Goal: Information Seeking & Learning: Learn about a topic

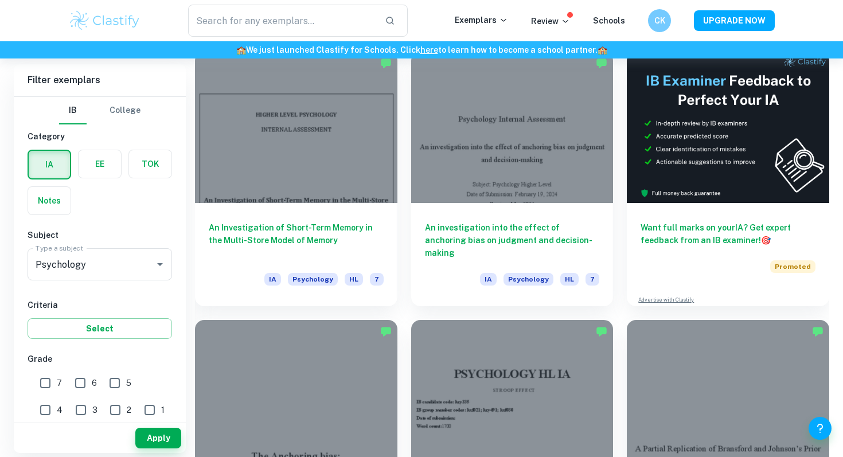
scroll to position [336, 0]
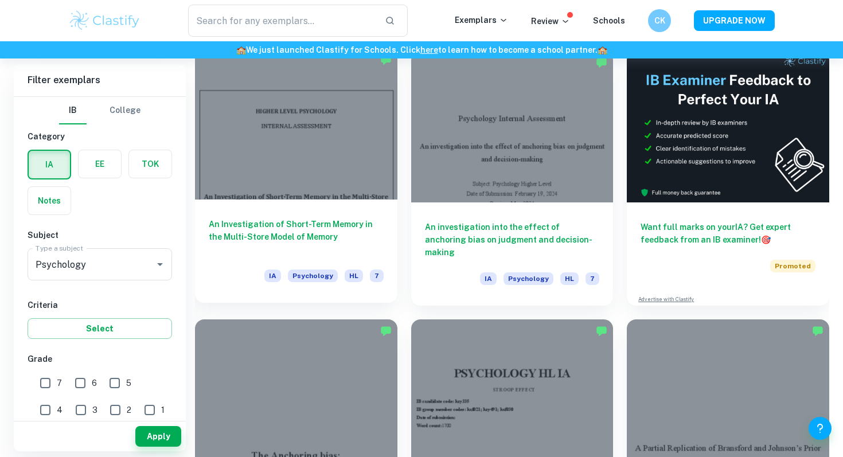
click at [320, 162] on div at bounding box center [296, 123] width 202 height 151
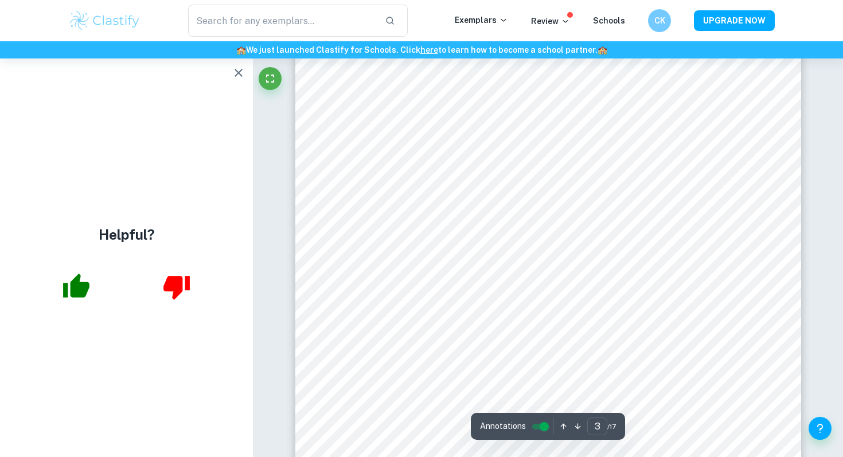
scroll to position [1688, 0]
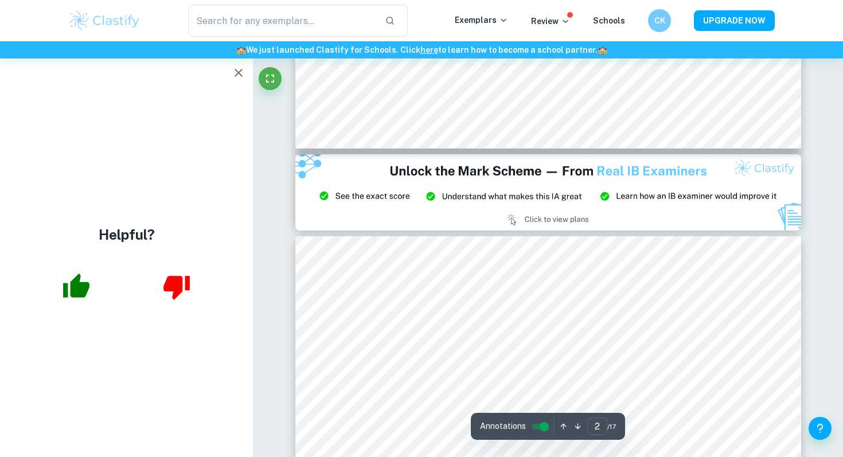
type input "3"
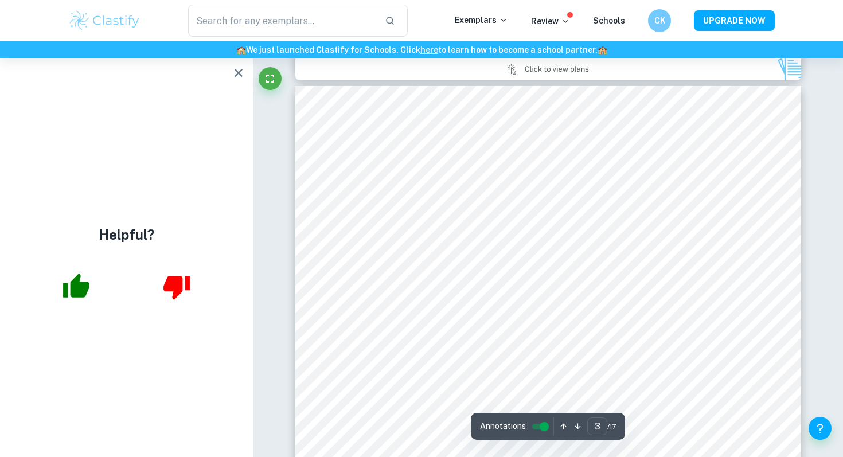
scroll to position [1478, 0]
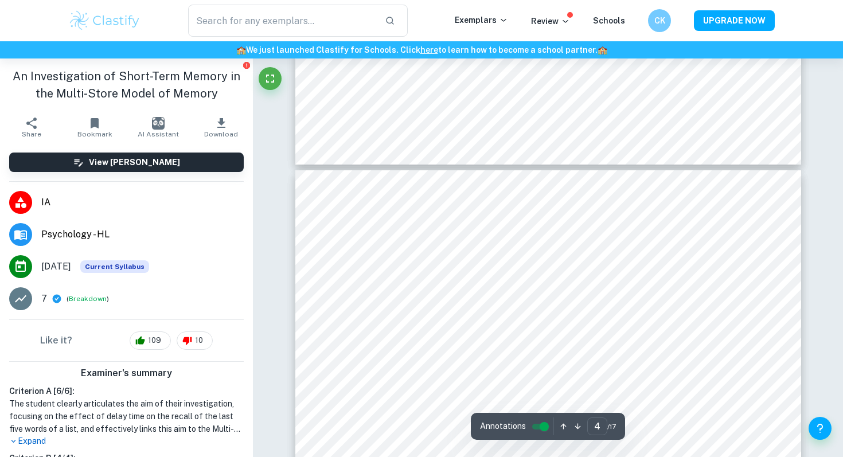
scroll to position [2003, 0]
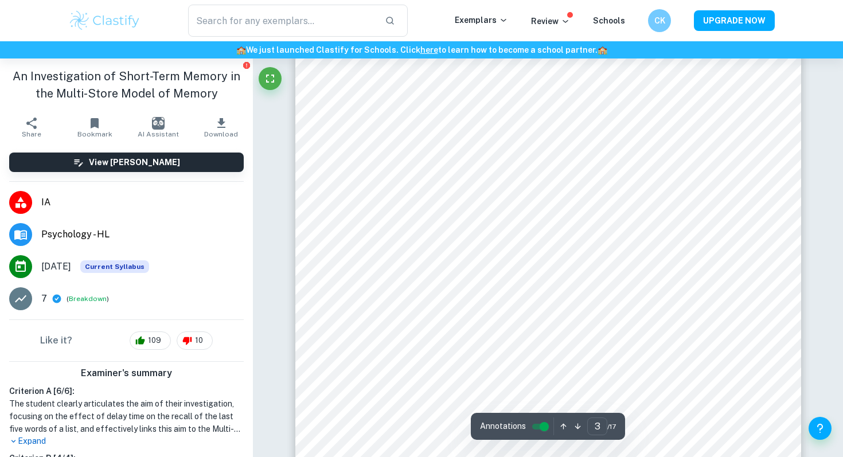
scroll to position [1588, 0]
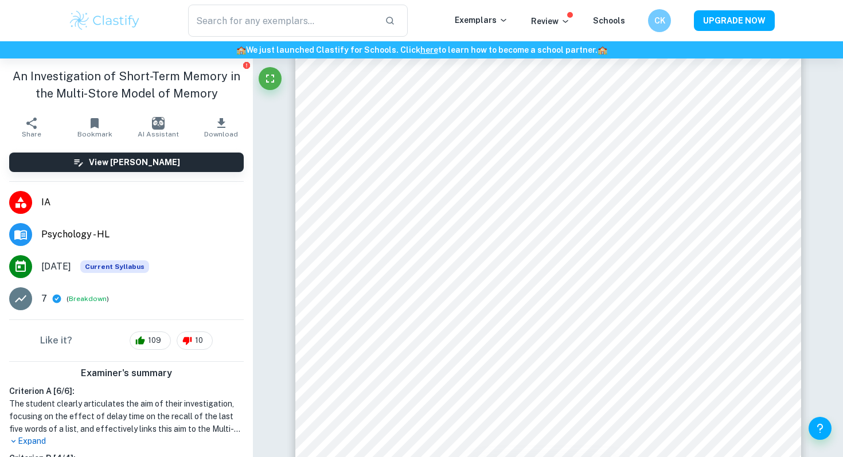
click at [207, 128] on button "Download" at bounding box center [221, 127] width 63 height 32
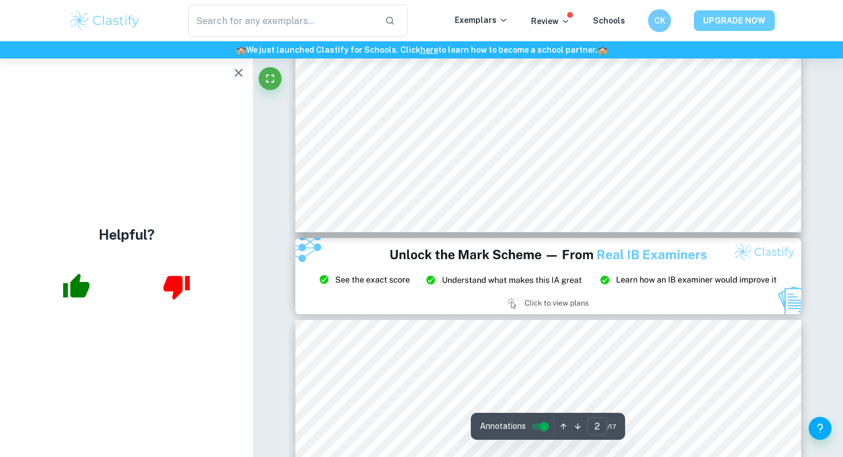
scroll to position [1010, 0]
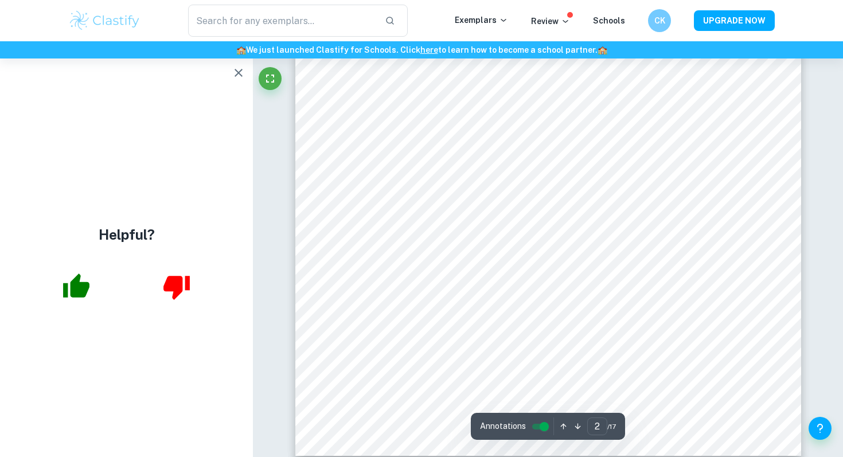
click at [233, 76] on icon "button" at bounding box center [239, 73] width 14 height 14
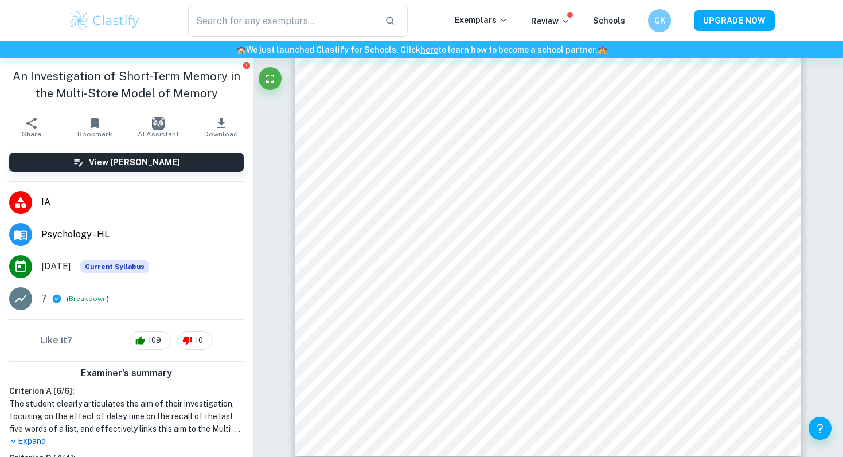
click at [209, 131] on span "Download" at bounding box center [221, 134] width 34 height 8
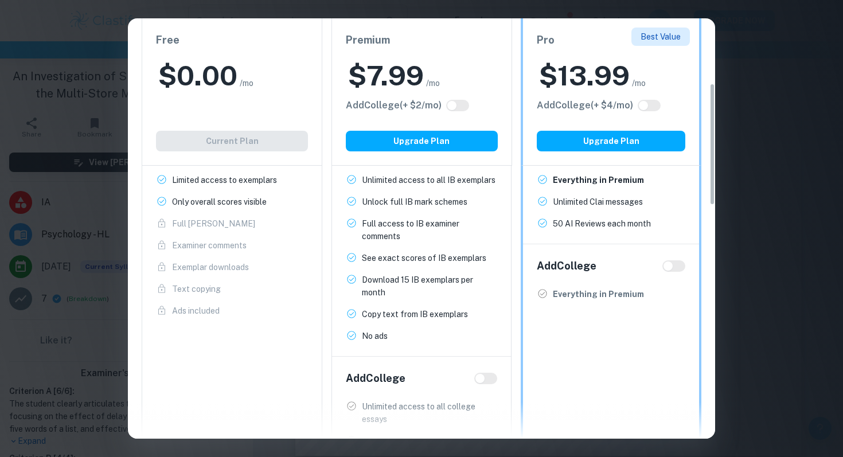
scroll to position [221, 0]
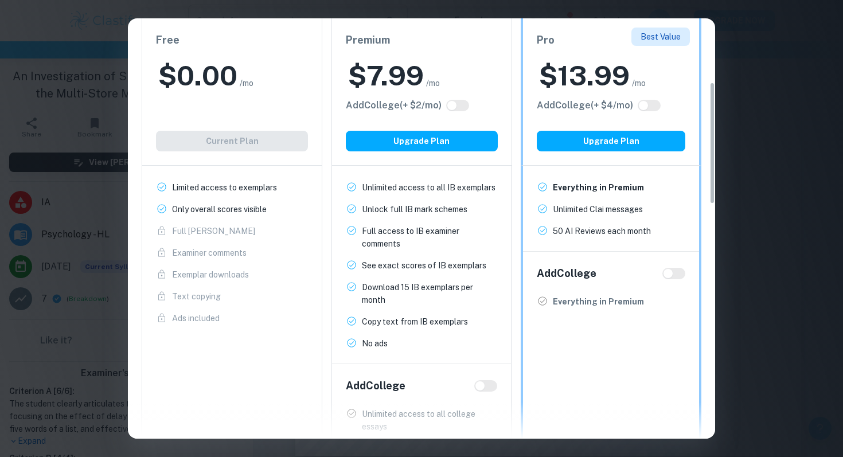
click at [763, 87] on div "Easily Ace Your IB Coursework & Crush College Essays. Get Clastify Premium Get …" at bounding box center [421, 228] width 843 height 457
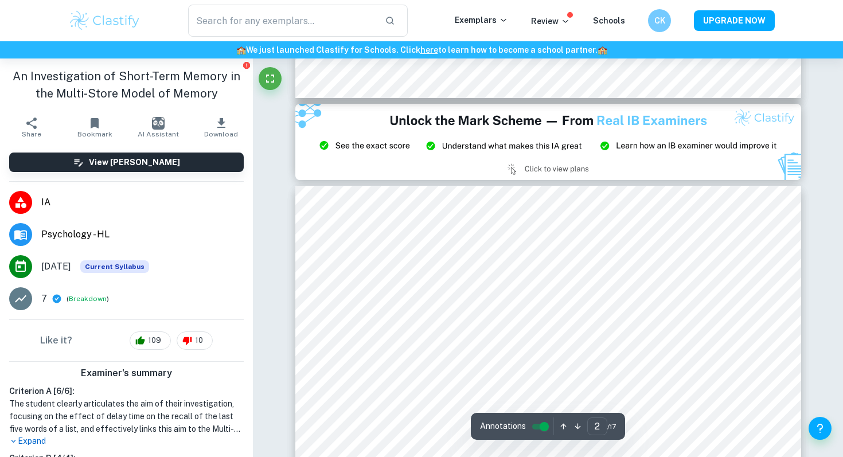
type input "3"
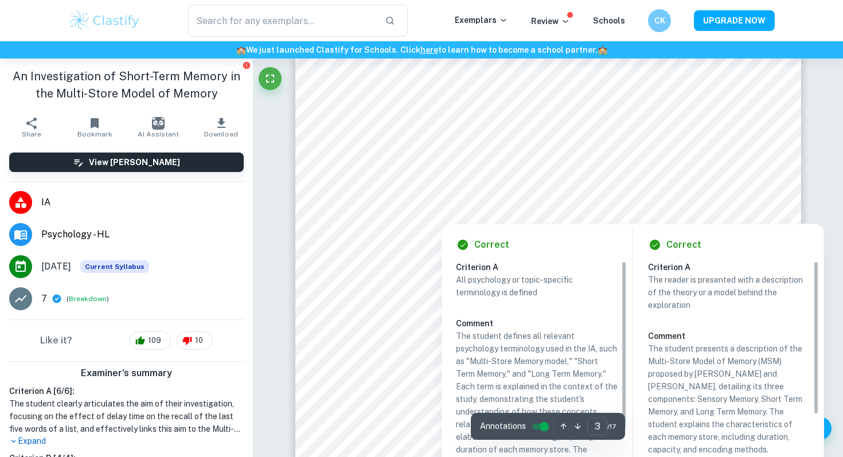
scroll to position [1514, 0]
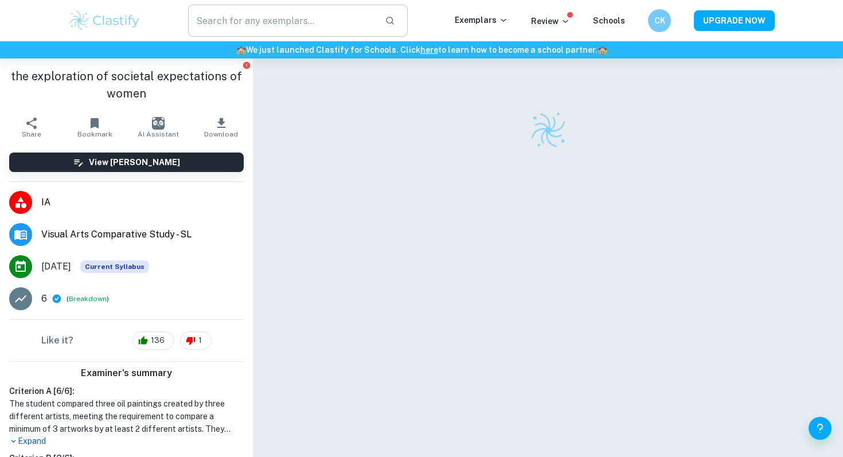
click at [279, 15] on input "text" at bounding box center [282, 21] width 188 height 32
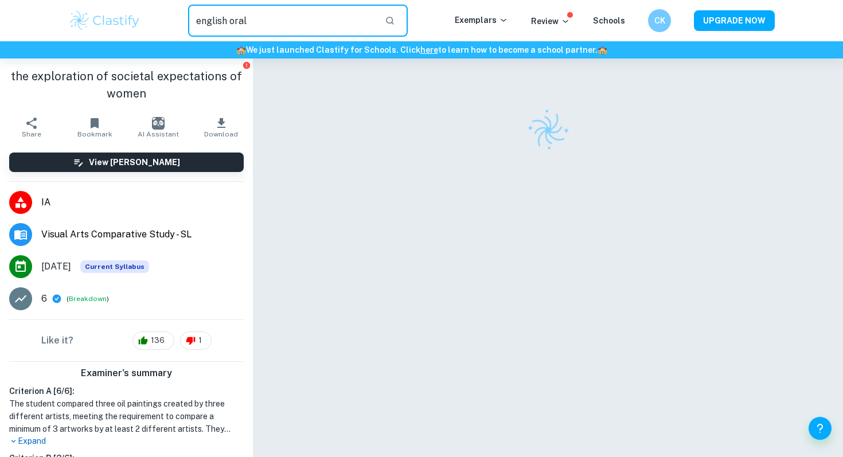
type input "english oral"
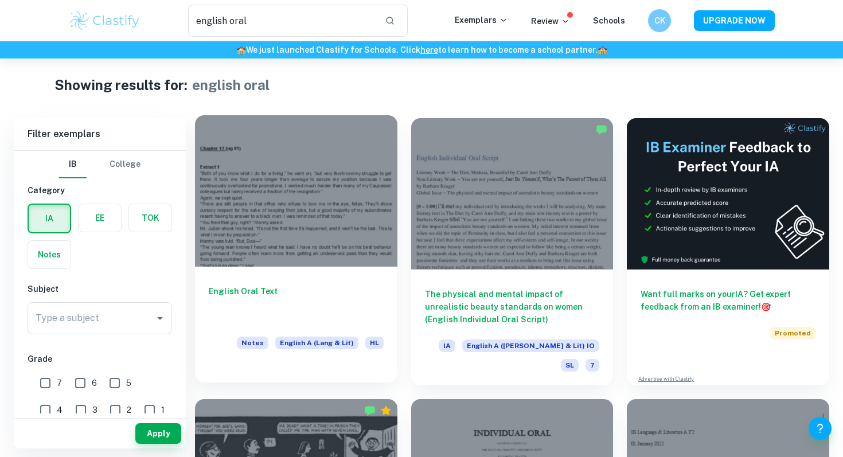
scroll to position [9, 0]
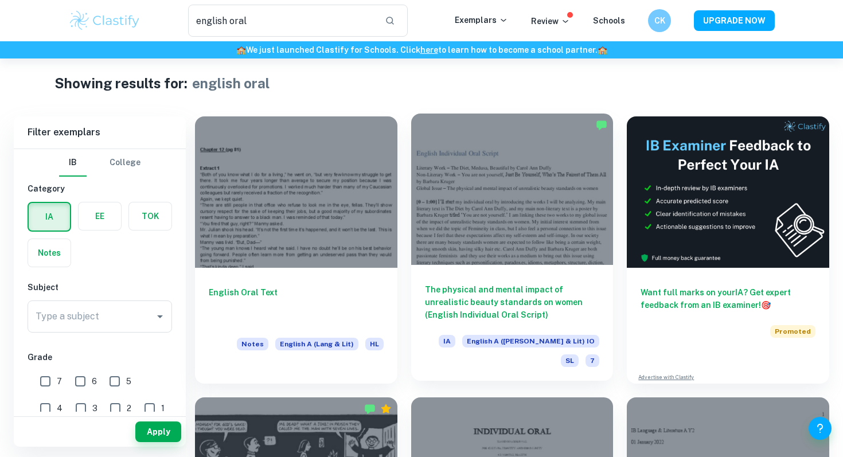
click at [512, 257] on div at bounding box center [512, 189] width 202 height 151
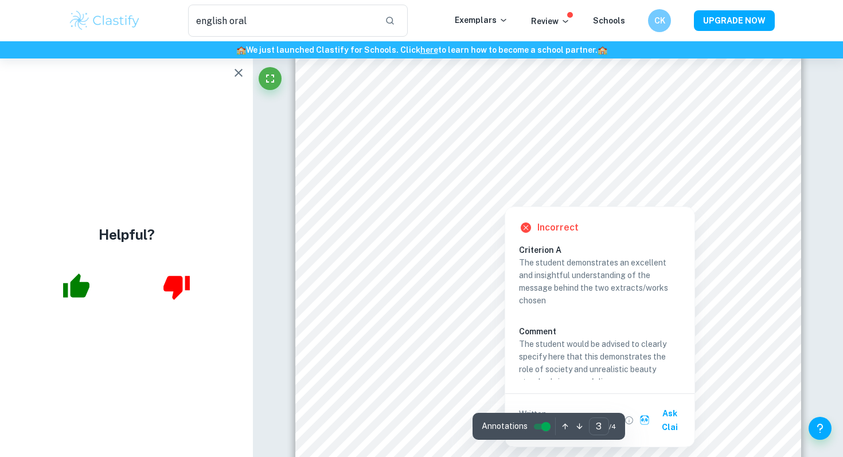
scroll to position [1709, 0]
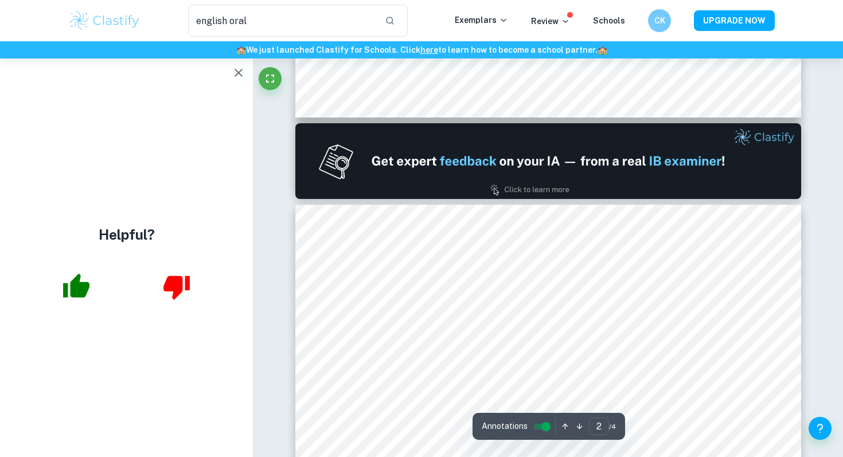
type input "1"
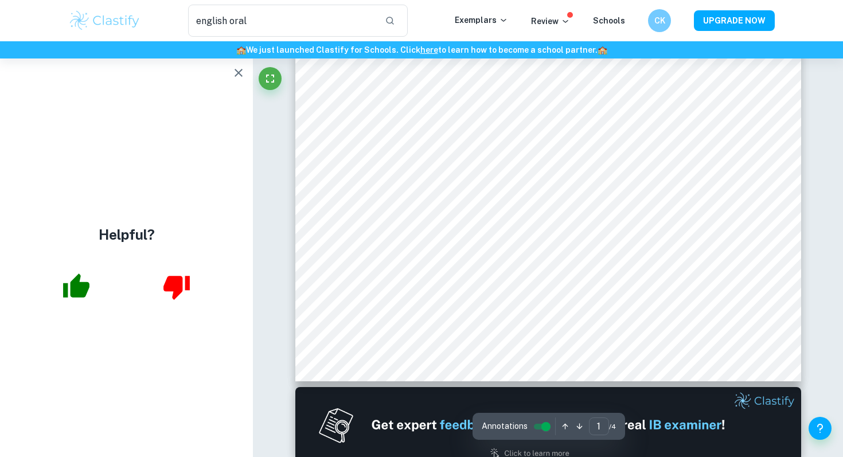
click at [237, 76] on icon "button" at bounding box center [239, 73] width 14 height 14
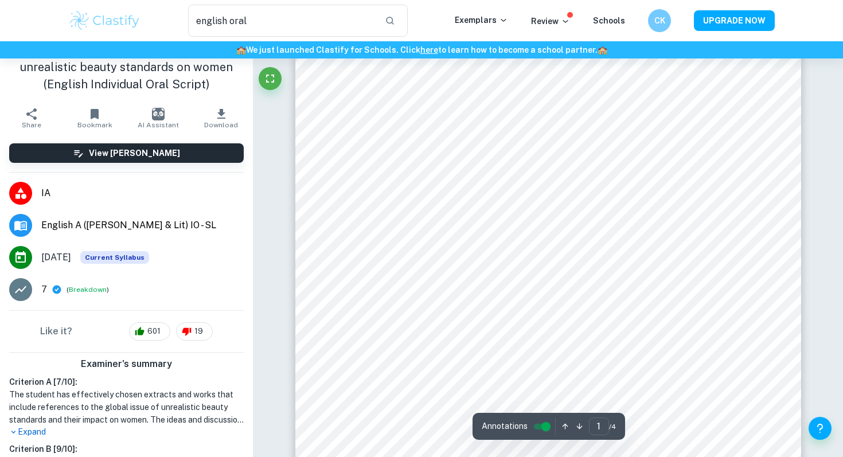
scroll to position [0, 0]
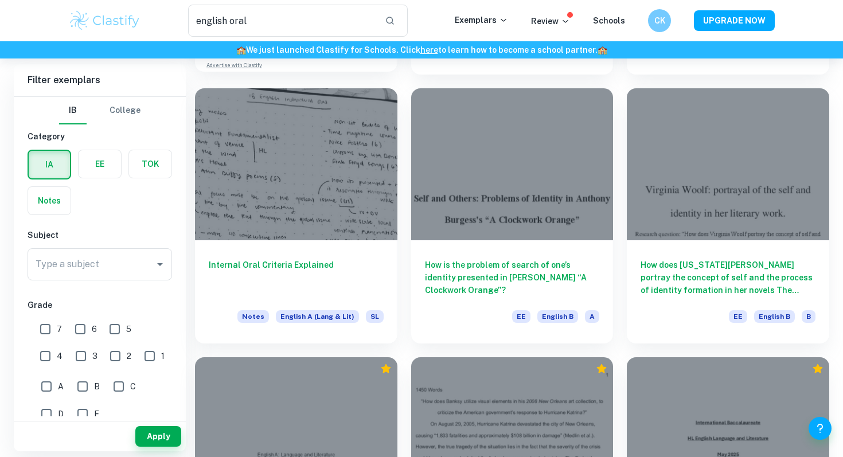
scroll to position [887, 0]
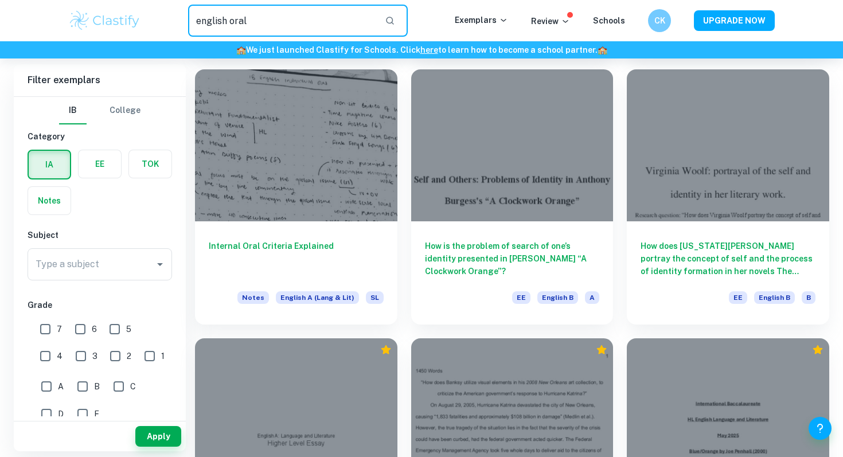
click at [361, 28] on input "english oral" at bounding box center [282, 21] width 188 height 32
drag, startPoint x: 361, startPoint y: 28, endPoint x: 283, endPoint y: 26, distance: 77.5
click at [283, 26] on input "english oral" at bounding box center [282, 21] width 188 height 32
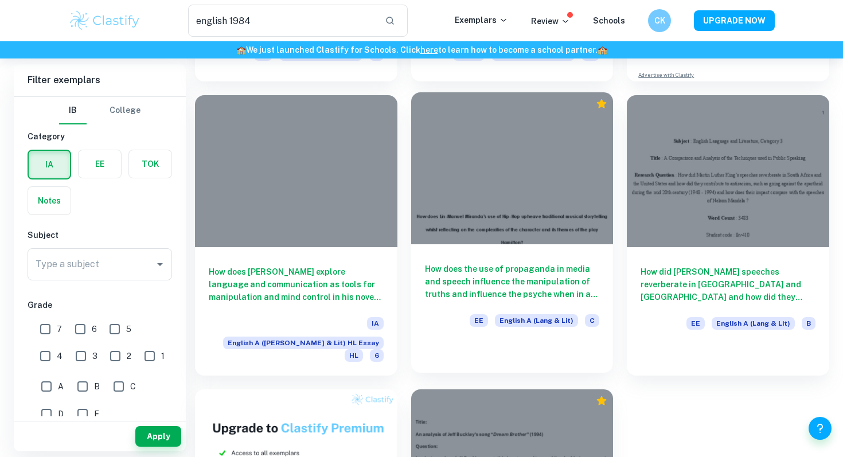
scroll to position [157, 0]
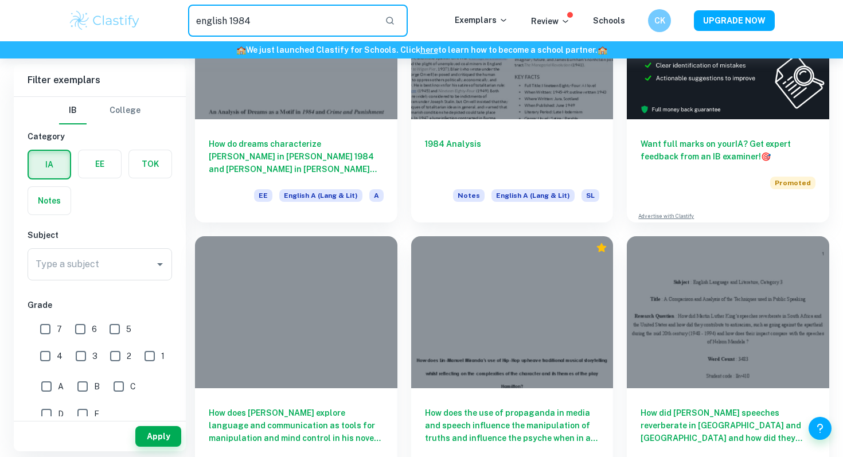
drag, startPoint x: 265, startPoint y: 23, endPoint x: 184, endPoint y: 21, distance: 81.5
click at [184, 21] on div "english 1984 ​" at bounding box center [298, 21] width 314 height 32
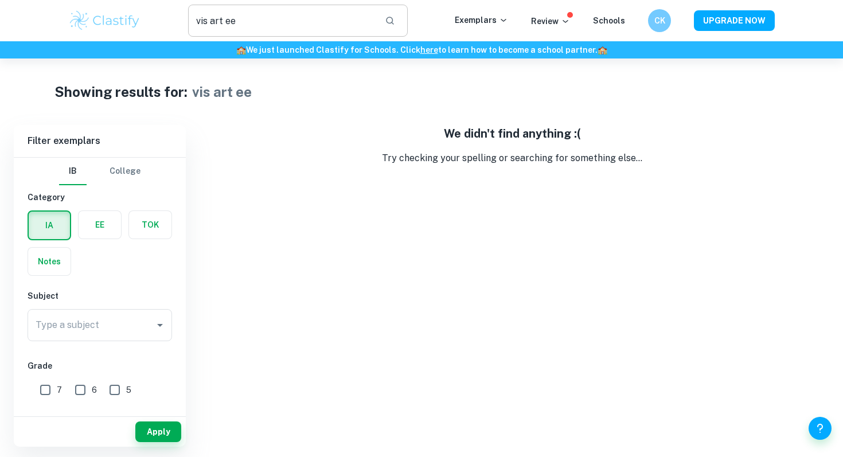
click at [236, 16] on input "vis art ee" at bounding box center [282, 21] width 188 height 32
click at [206, 22] on input "vis art" at bounding box center [282, 21] width 188 height 32
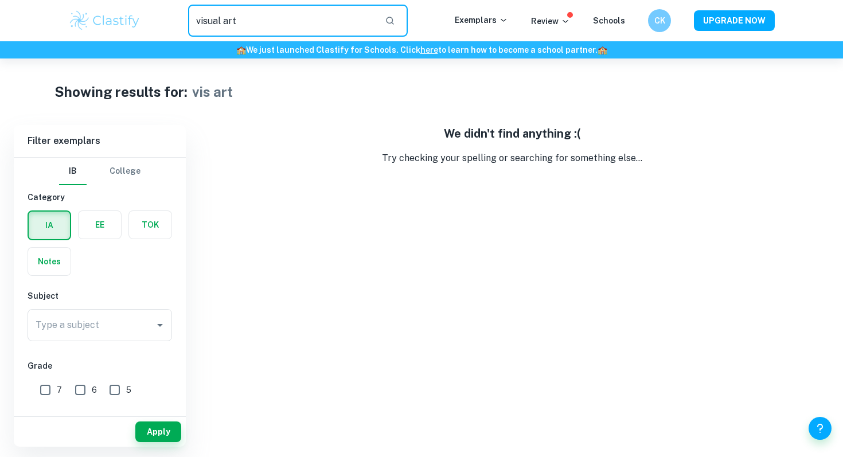
type input "visual art"
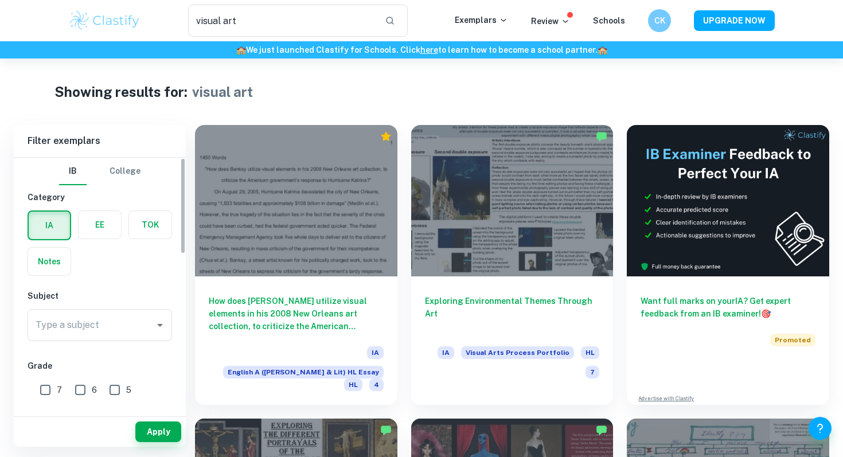
click at [107, 223] on label "button" at bounding box center [100, 225] width 42 height 28
click at [0, 0] on input "radio" at bounding box center [0, 0] width 0 height 0
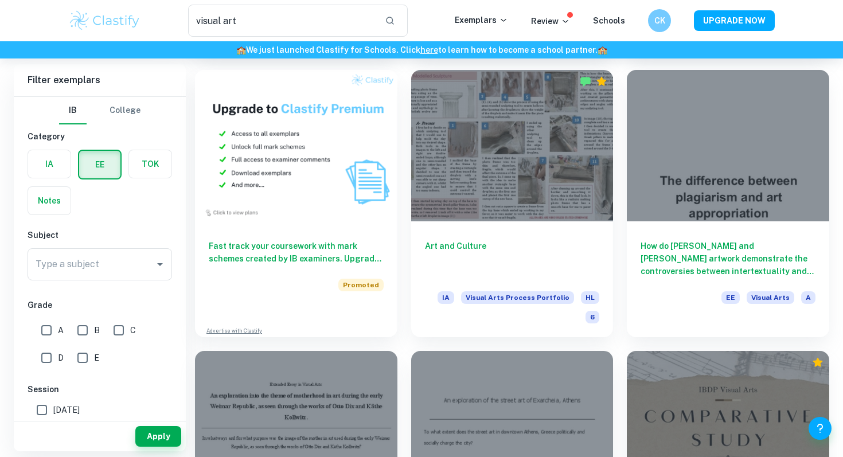
scroll to position [630, 0]
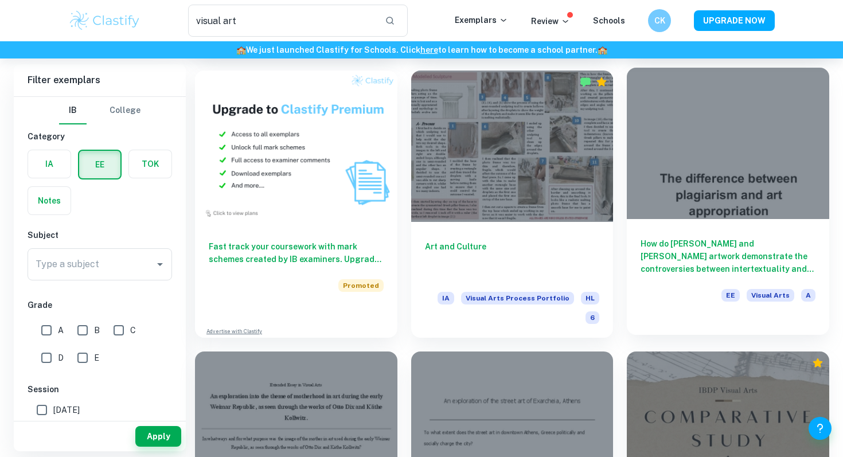
click at [709, 173] on div at bounding box center [728, 143] width 202 height 151
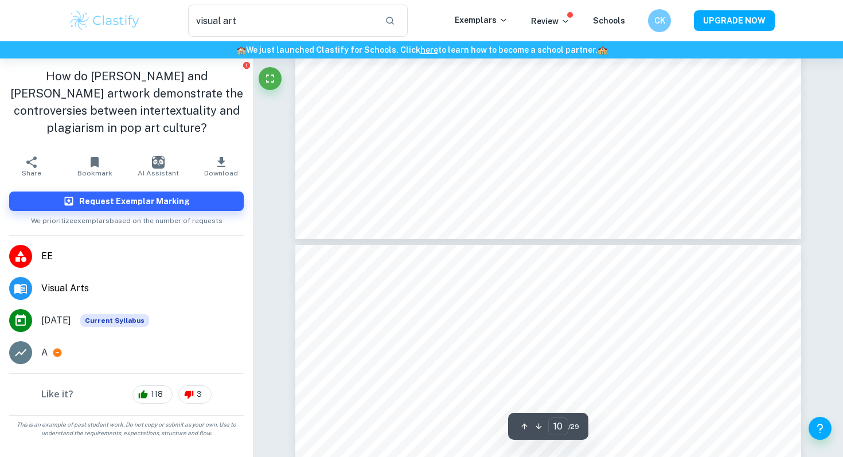
scroll to position [6031, 0]
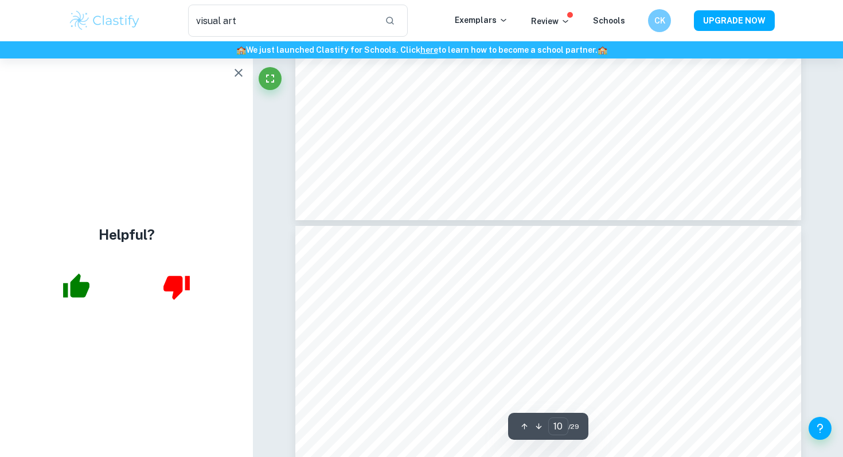
type input "9"
click at [231, 65] on button "button" at bounding box center [238, 72] width 23 height 23
